Goal: Task Accomplishment & Management: Use online tool/utility

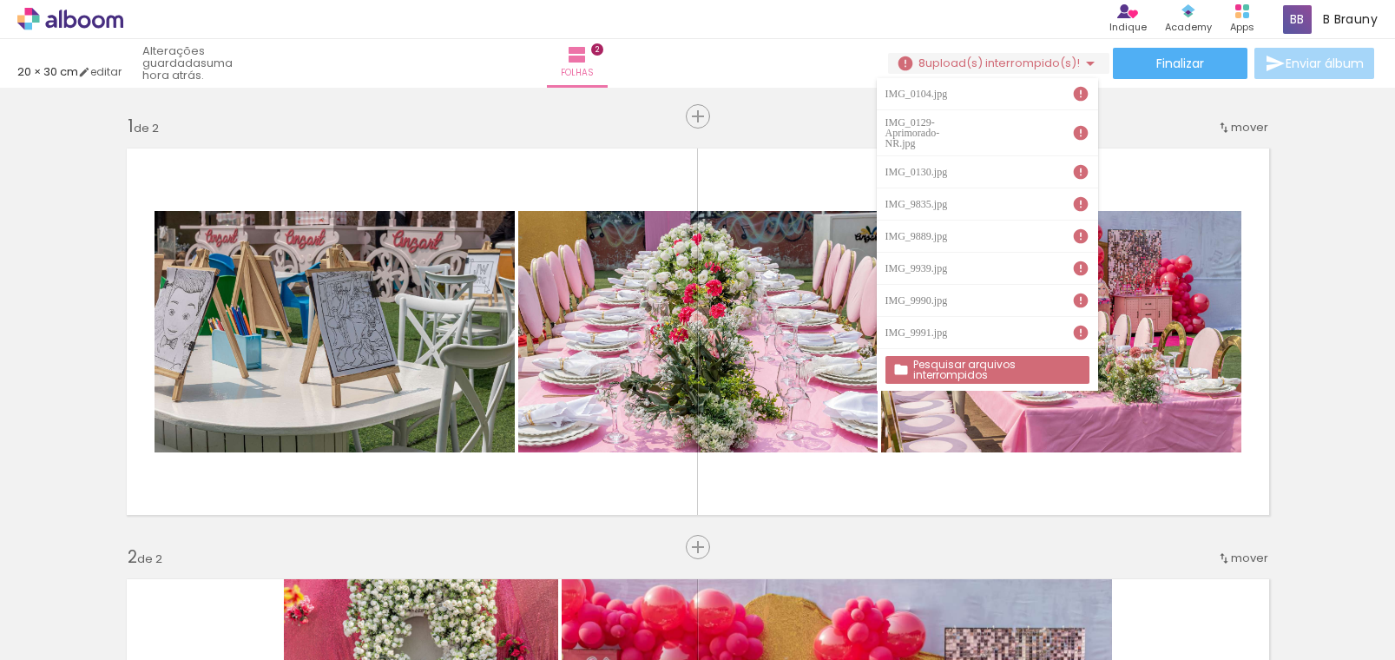
click at [970, 356] on paper-button "Pesquisar arquivos interrompidos" at bounding box center [988, 370] width 204 height 28
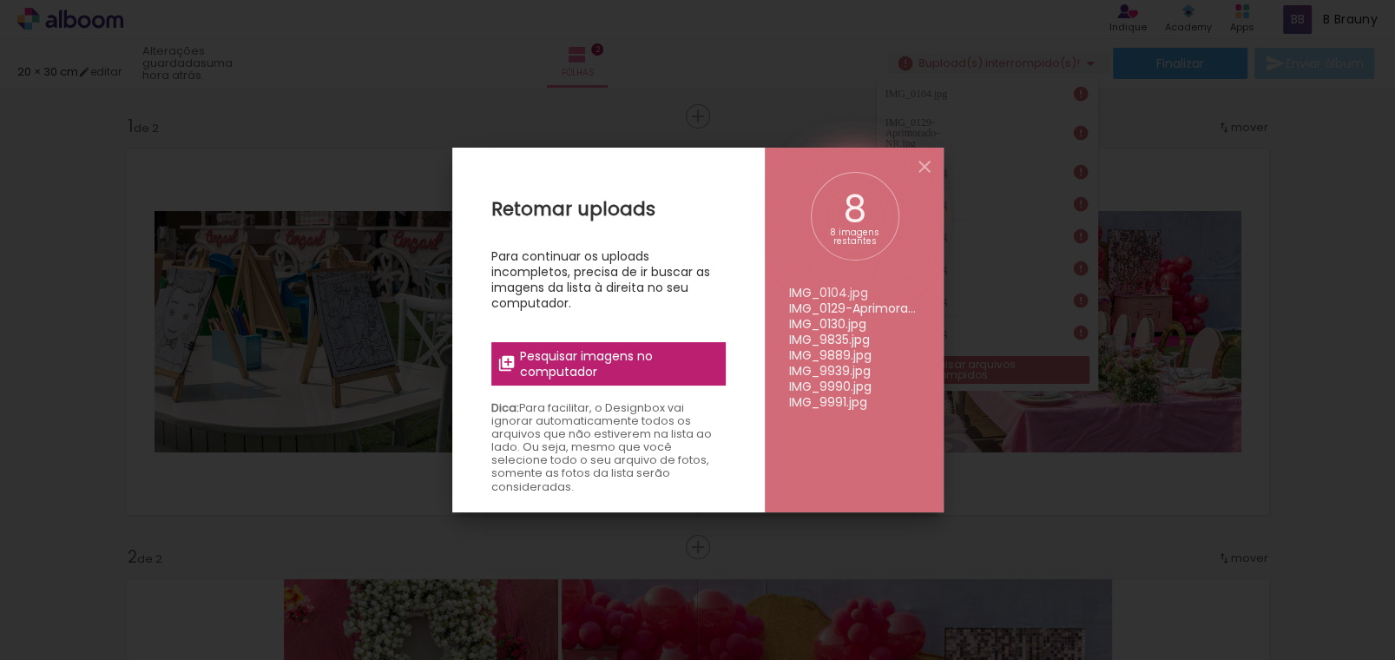
click at [642, 342] on label "Pesquisar imagens no computador" at bounding box center [608, 363] width 234 height 43
click at [0, 0] on input "file" at bounding box center [0, 0] width 0 height 0
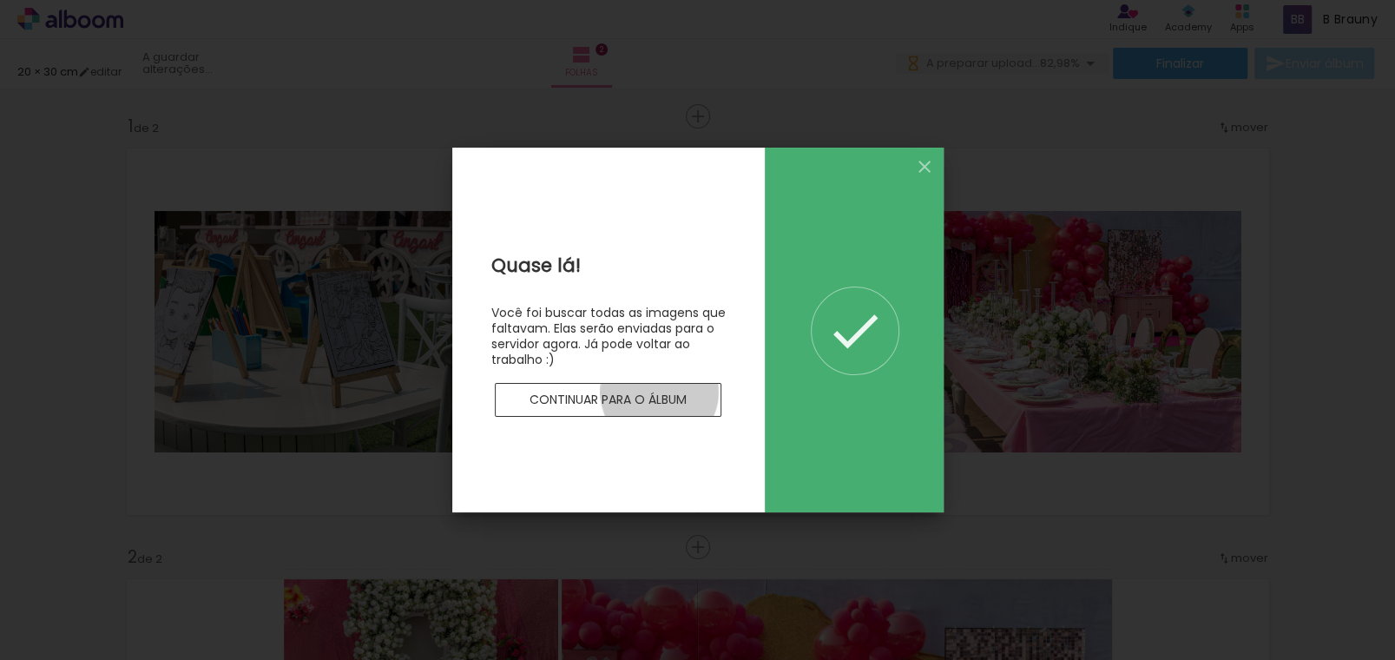
click at [0, 0] on slot "Continuar para o álbum" at bounding box center [0, 0] width 0 height 0
